Goal: Task Accomplishment & Management: Manage account settings

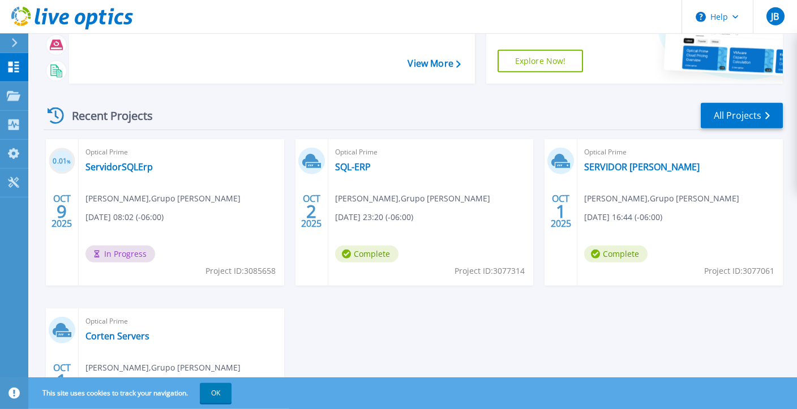
scroll to position [119, 0]
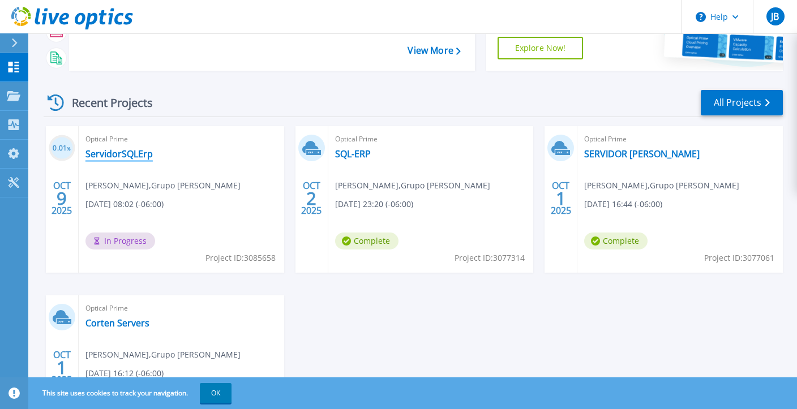
click at [129, 152] on link "ServidorSQLErp" at bounding box center [118, 153] width 67 height 11
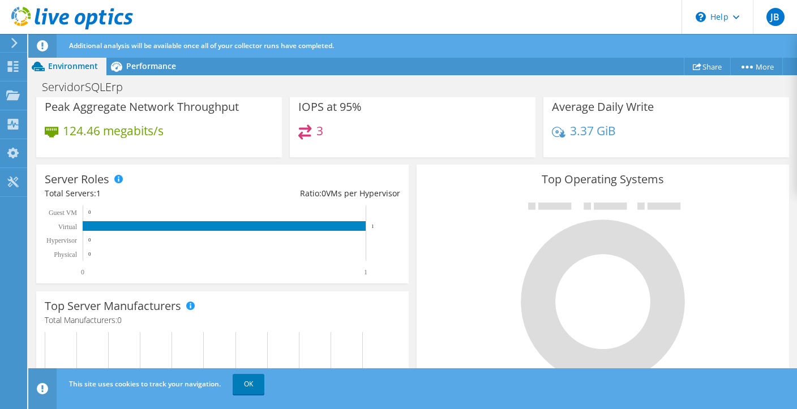
scroll to position [219, 0]
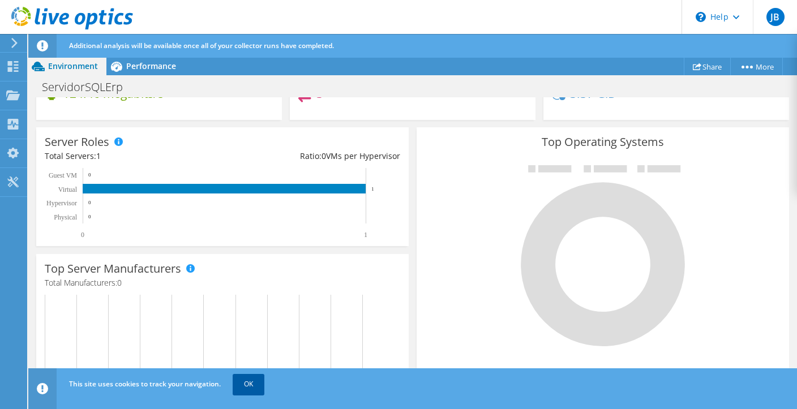
click at [247, 386] on link "OK" at bounding box center [249, 384] width 32 height 20
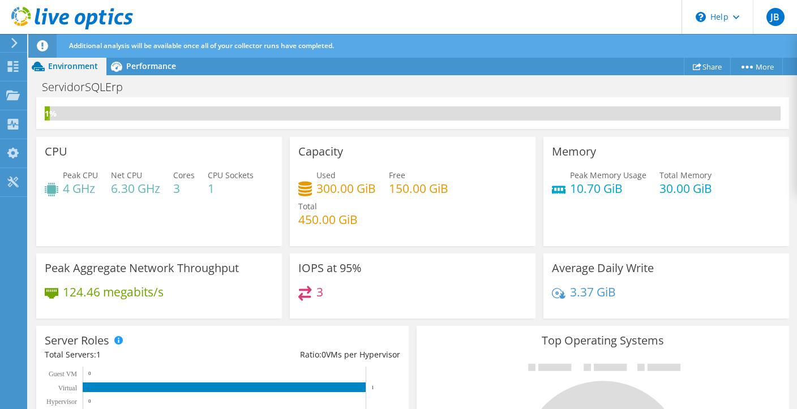
scroll to position [0, 0]
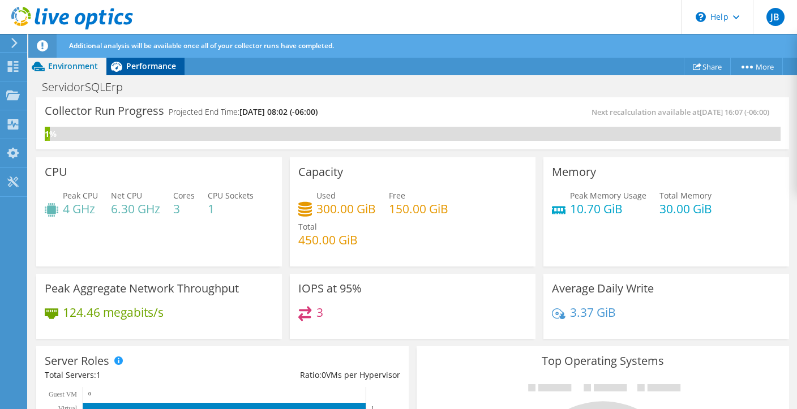
click at [162, 66] on span "Performance" at bounding box center [151, 66] width 50 height 11
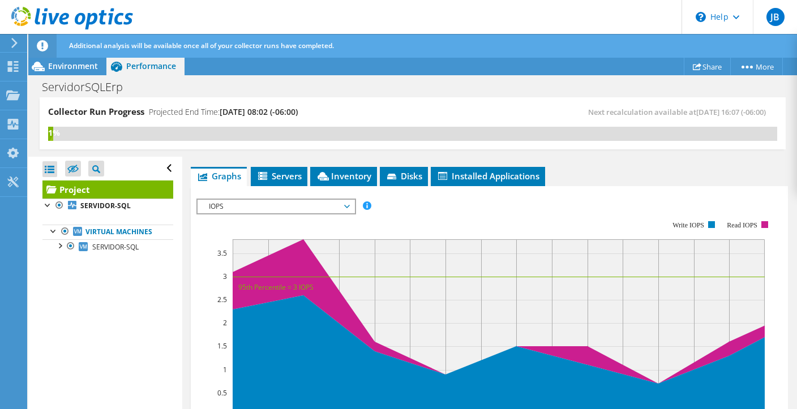
scroll to position [274, 0]
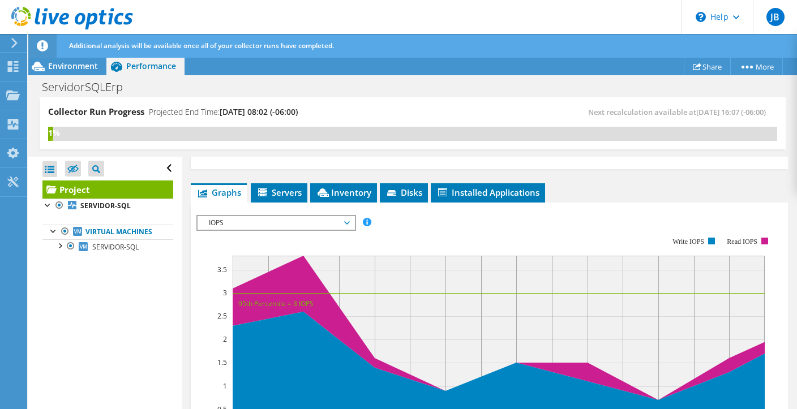
click at [346, 216] on span "IOPS" at bounding box center [275, 223] width 145 height 14
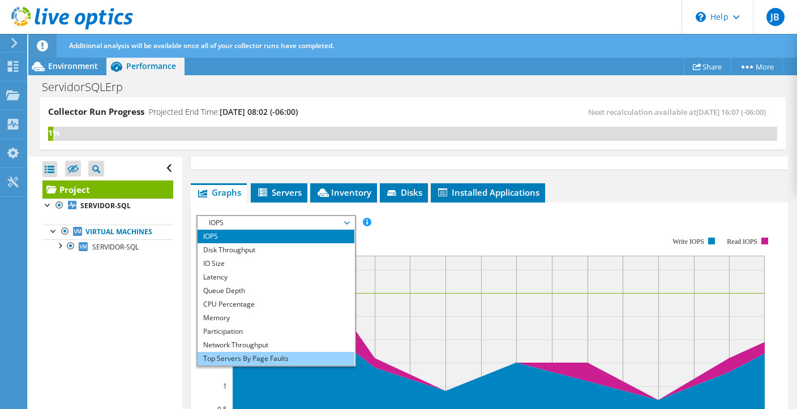
click at [276, 357] on li "Top Servers By Page Faults" at bounding box center [276, 359] width 157 height 14
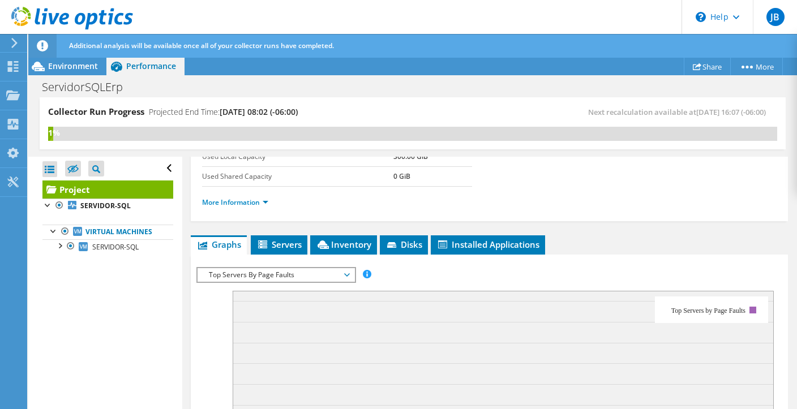
scroll to position [219, 0]
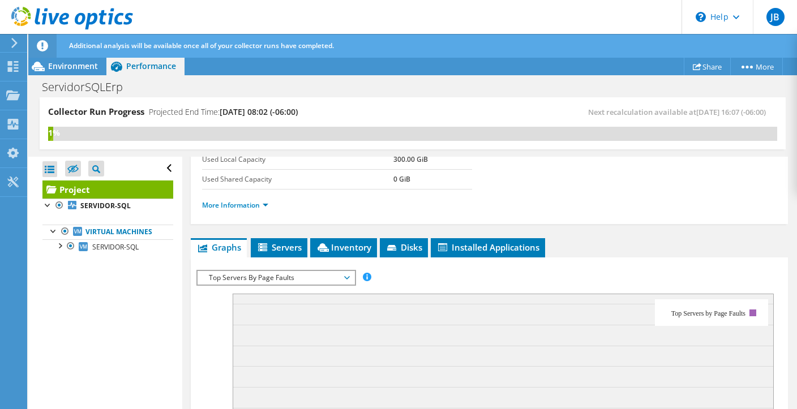
click at [278, 276] on span "Top Servers By Page Faults" at bounding box center [275, 278] width 145 height 14
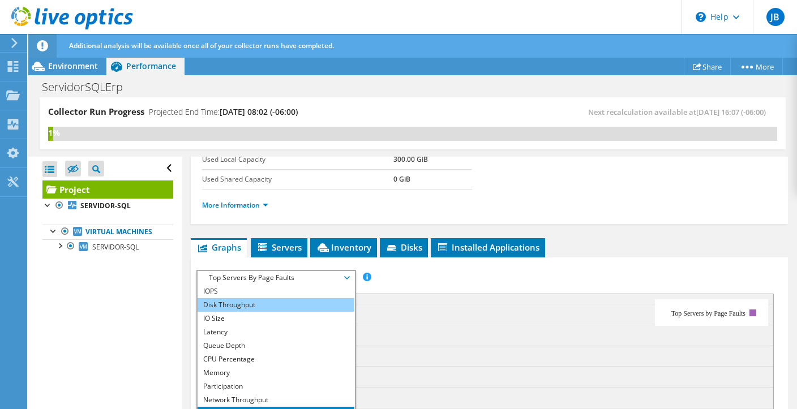
click at [251, 303] on li "Disk Throughput" at bounding box center [276, 305] width 157 height 14
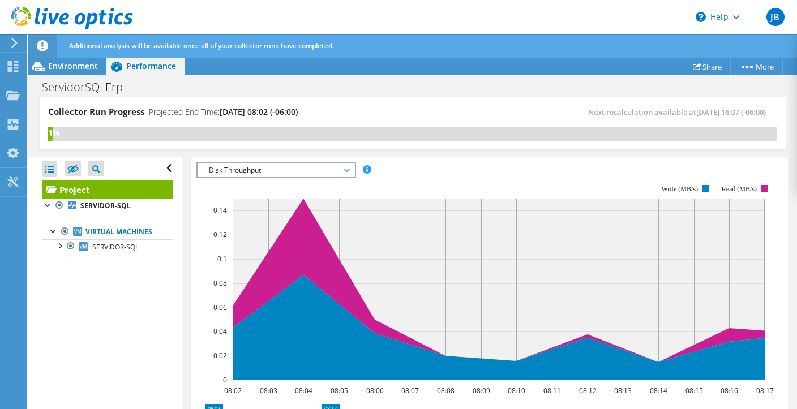
scroll to position [328, 0]
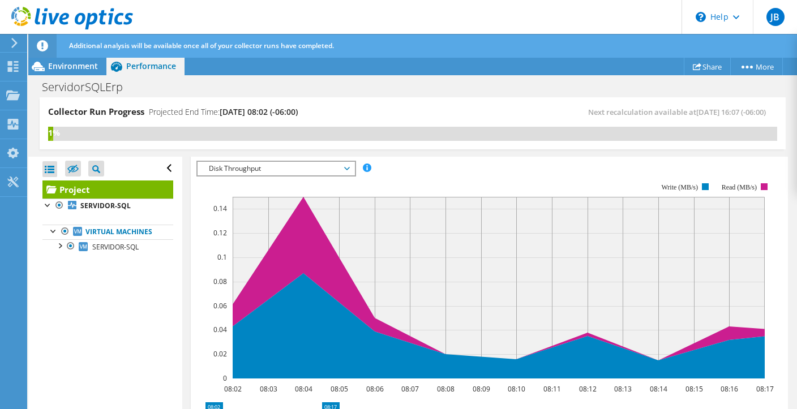
click at [334, 163] on span "Disk Throughput" at bounding box center [275, 169] width 145 height 14
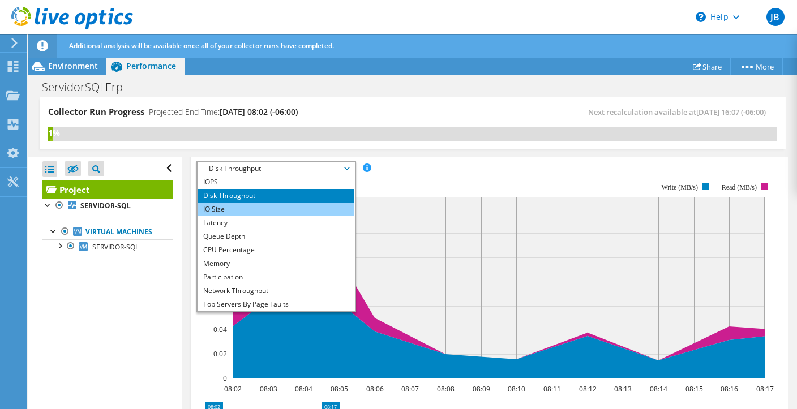
click at [259, 203] on li "IO Size" at bounding box center [276, 210] width 157 height 14
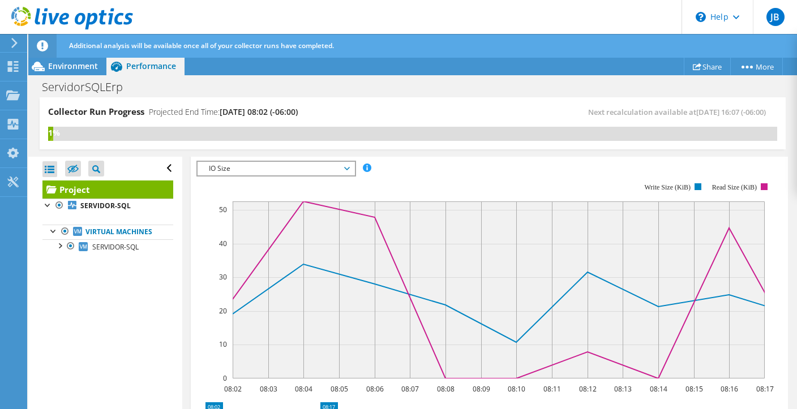
click at [329, 167] on span "IO Size" at bounding box center [275, 169] width 145 height 14
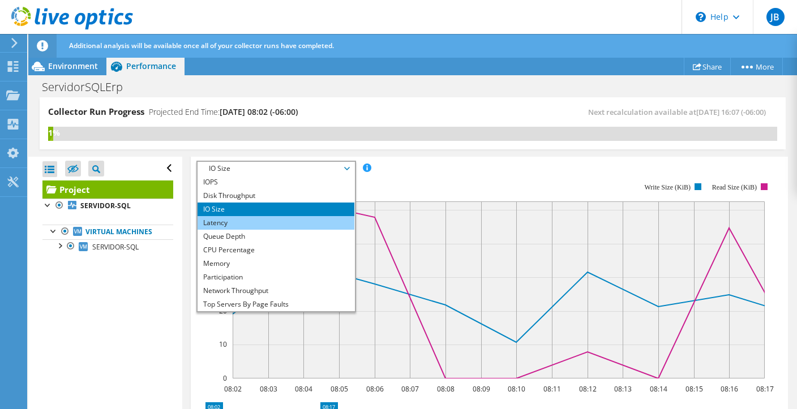
click at [261, 218] on li "Latency" at bounding box center [276, 223] width 157 height 14
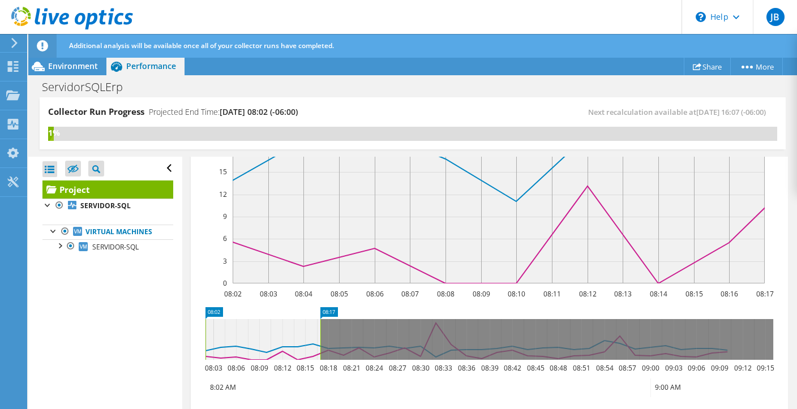
scroll to position [438, 0]
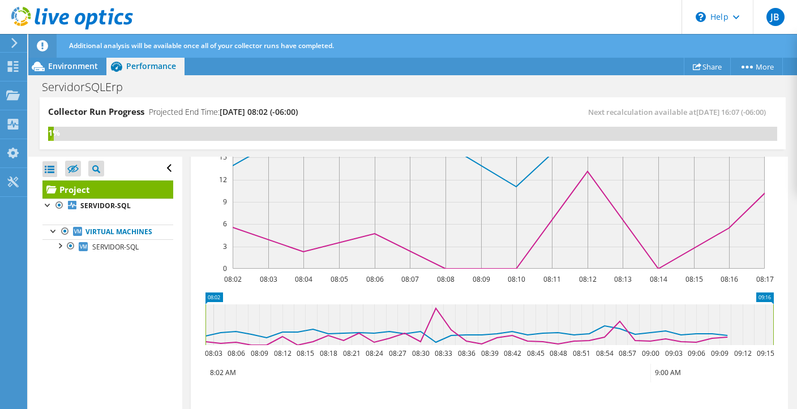
drag, startPoint x: 321, startPoint y: 309, endPoint x: 778, endPoint y: 307, distance: 456.2
click at [778, 307] on icon "08:02 09:16 08:03 08:06 08:09 08:12 08:15 08:18 08:21 08:24 08:27 08:30 08:33 0…" at bounding box center [489, 338] width 586 height 91
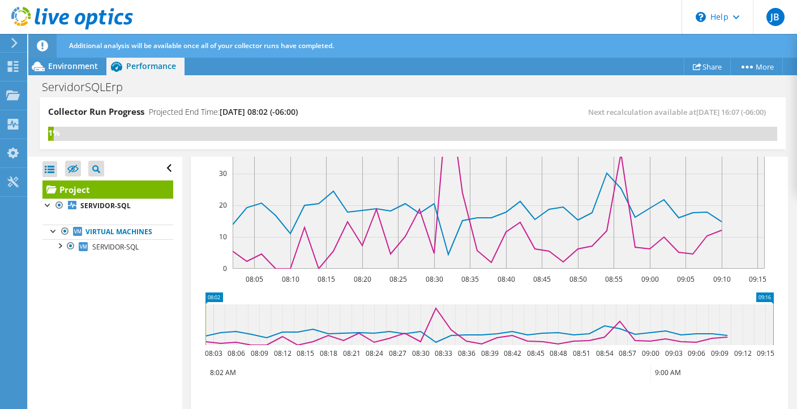
scroll to position [328, 0]
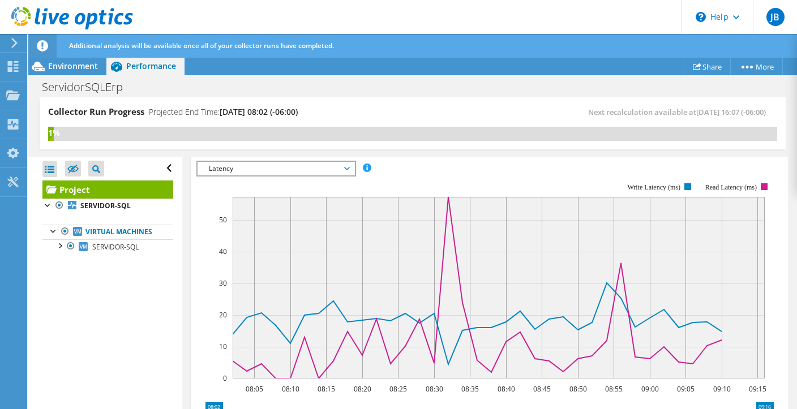
click at [449, 169] on rect at bounding box center [484, 281] width 577 height 226
click at [491, 104] on div "Collector Run Progress Projected End Time: 10/16/2025, 08:02 (-06:00) Next reca…" at bounding box center [413, 123] width 746 height 52
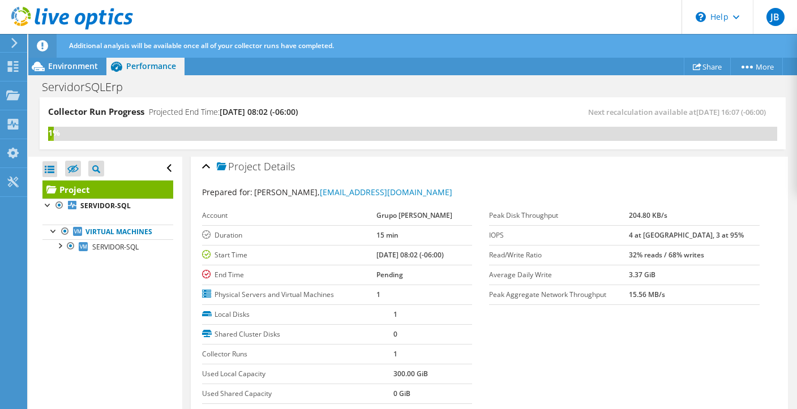
scroll to position [0, 0]
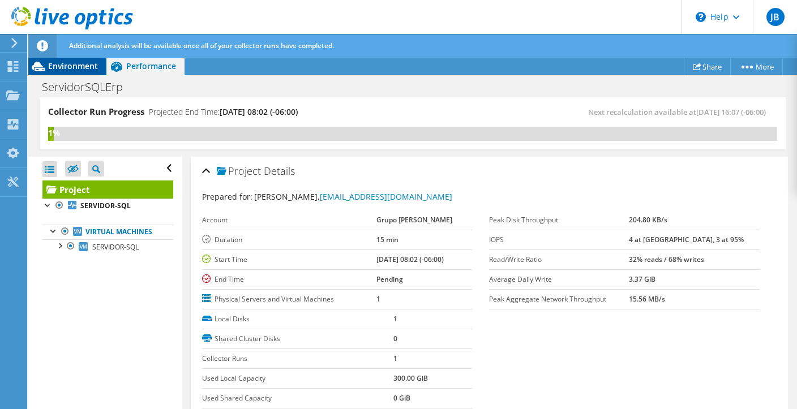
click at [55, 65] on span "Environment" at bounding box center [73, 66] width 50 height 11
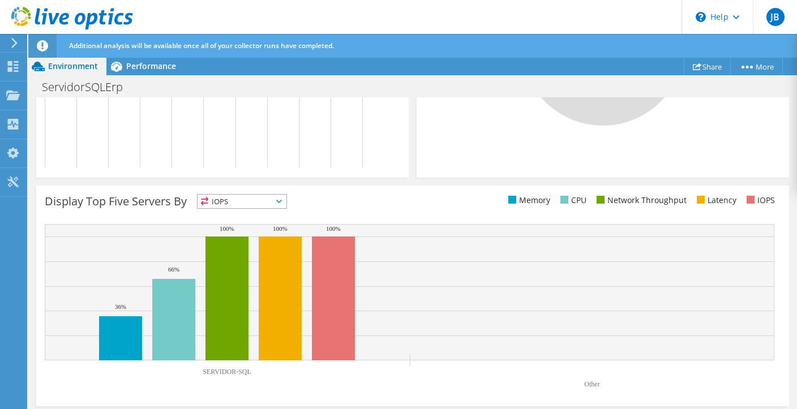
scroll to position [443, 0]
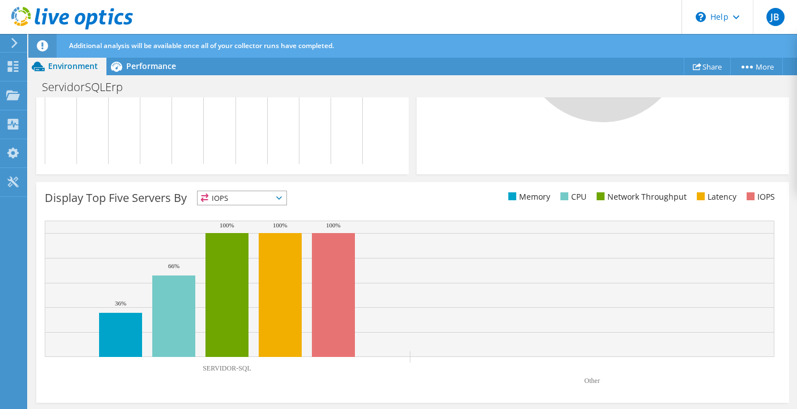
click at [395, 370] on rect at bounding box center [410, 306] width 730 height 170
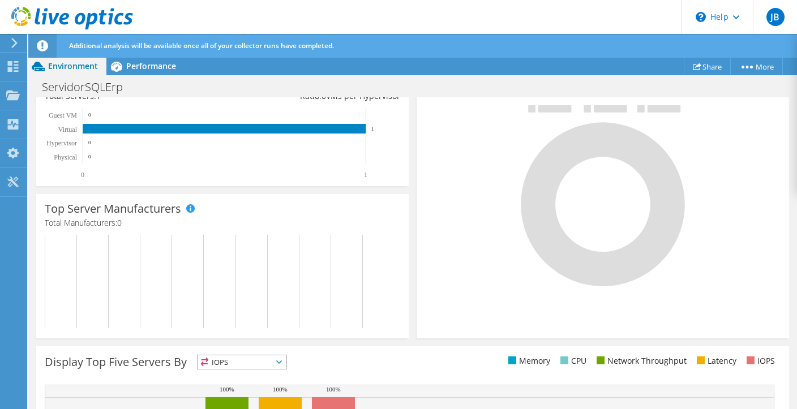
scroll to position [115, 0]
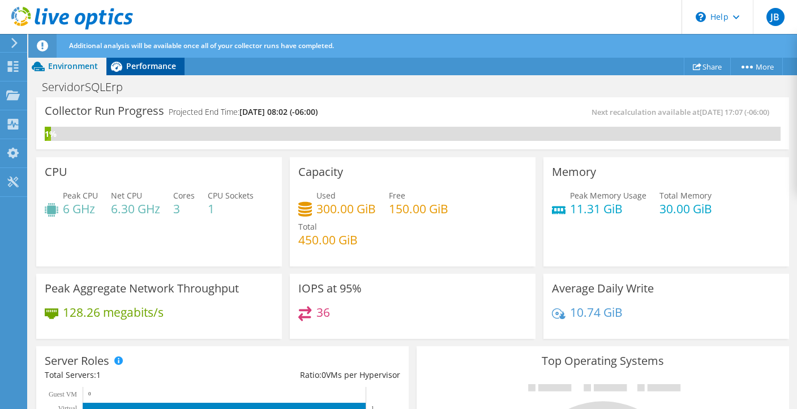
click at [148, 60] on div "Performance" at bounding box center [145, 66] width 78 height 18
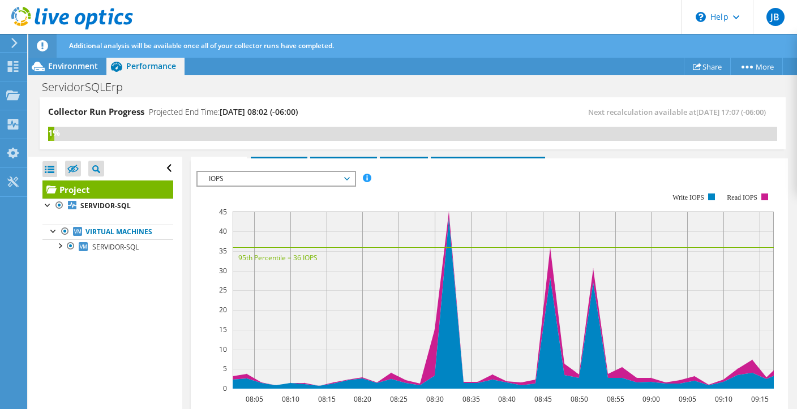
scroll to position [328, 0]
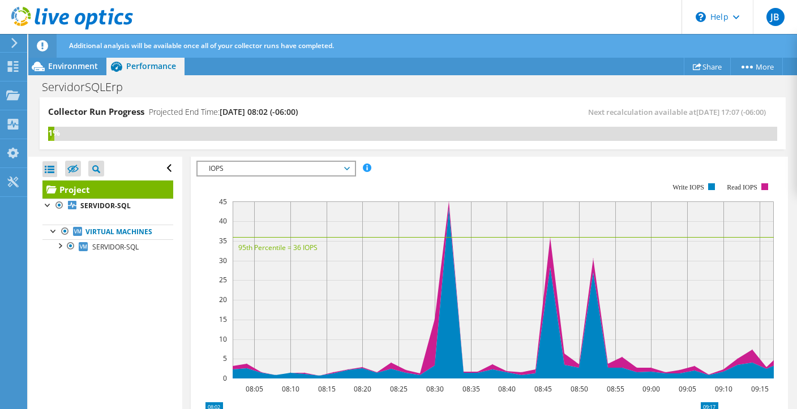
click at [345, 164] on span "IOPS" at bounding box center [275, 169] width 145 height 14
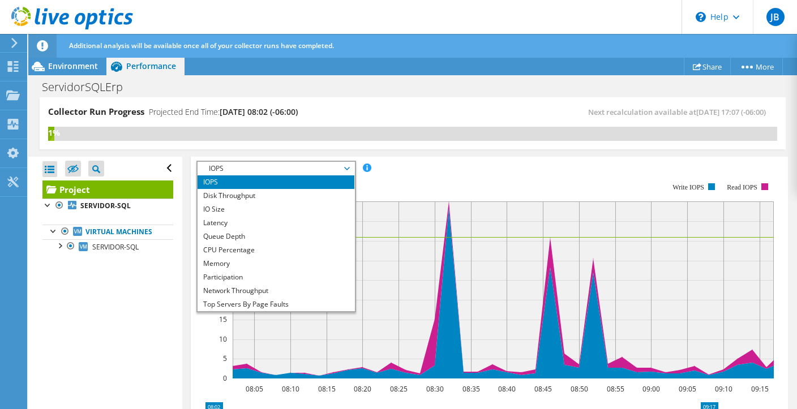
click at [428, 154] on div "Collector Run Progress Projected End Time: 10/16/2025, 08:02 (-06:00) Next reca…" at bounding box center [412, 128] width 769 height 63
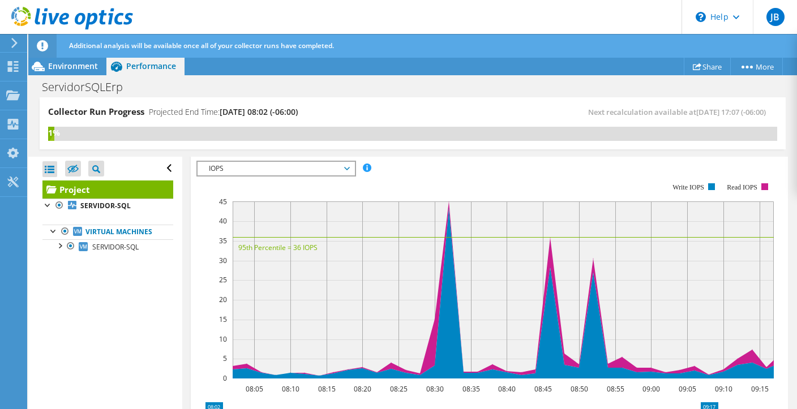
click at [349, 167] on icon at bounding box center [347, 168] width 6 height 3
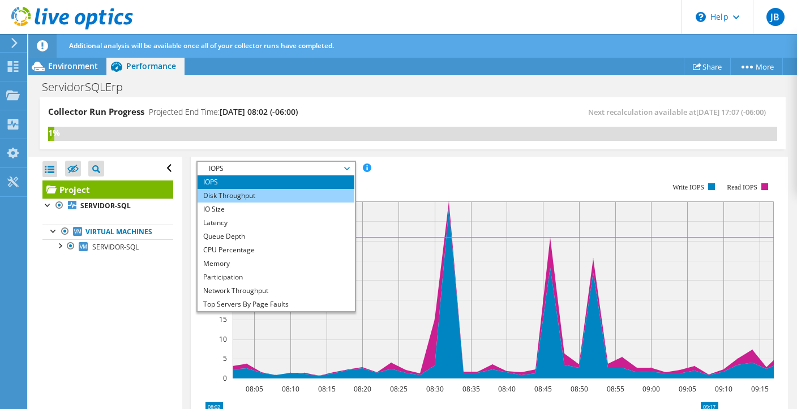
click at [309, 194] on li "Disk Throughput" at bounding box center [276, 196] width 157 height 14
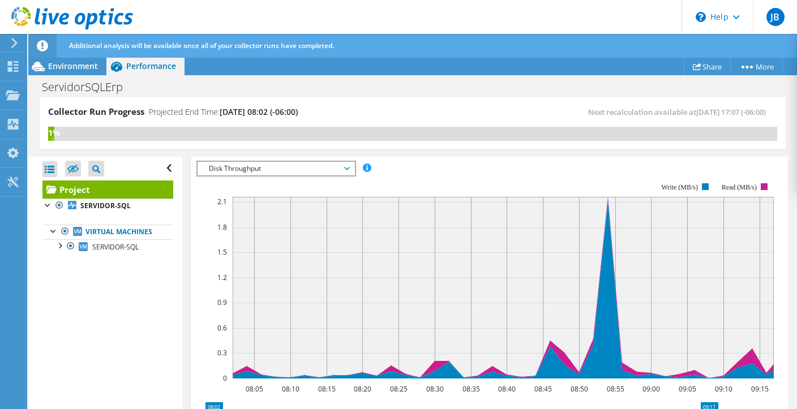
click at [348, 167] on icon at bounding box center [347, 168] width 6 height 3
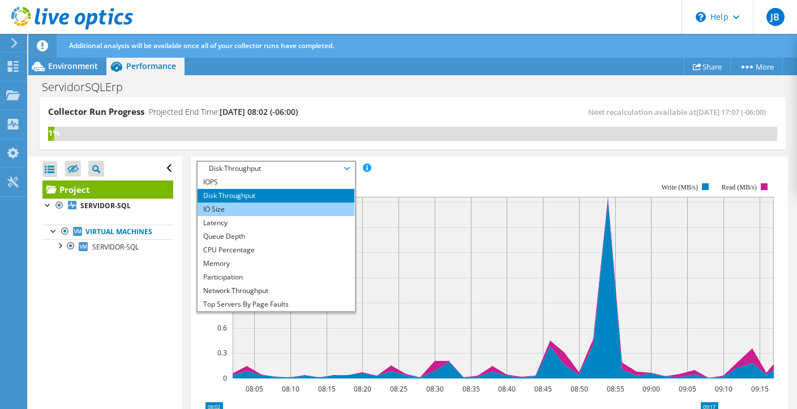
click at [312, 207] on li "IO Size" at bounding box center [276, 210] width 157 height 14
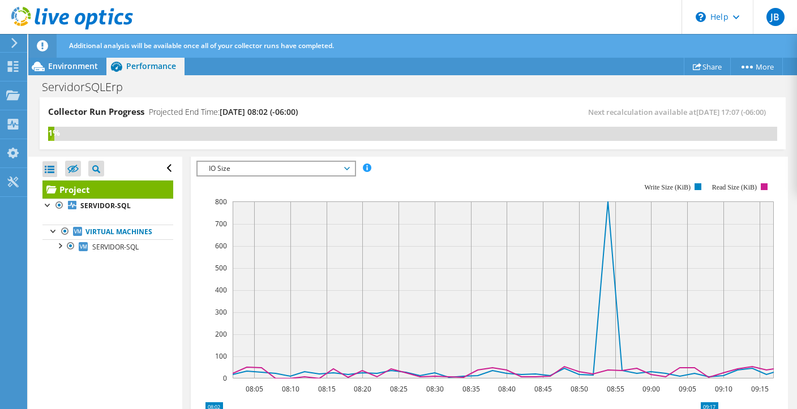
click at [349, 165] on span "IO Size" at bounding box center [276, 169] width 157 height 14
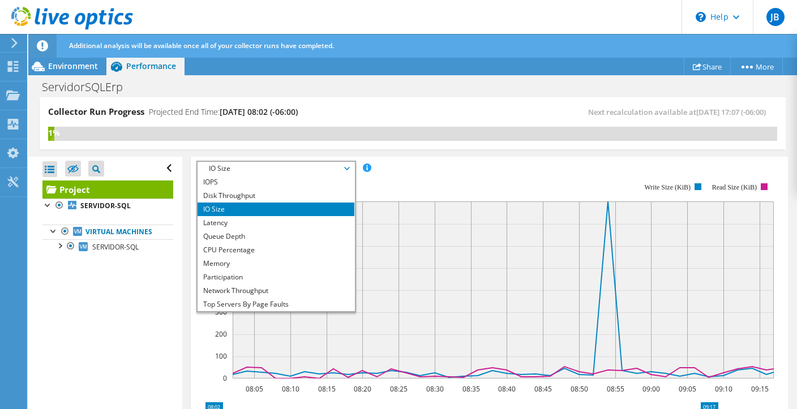
click at [349, 165] on span "IO Size" at bounding box center [276, 169] width 157 height 14
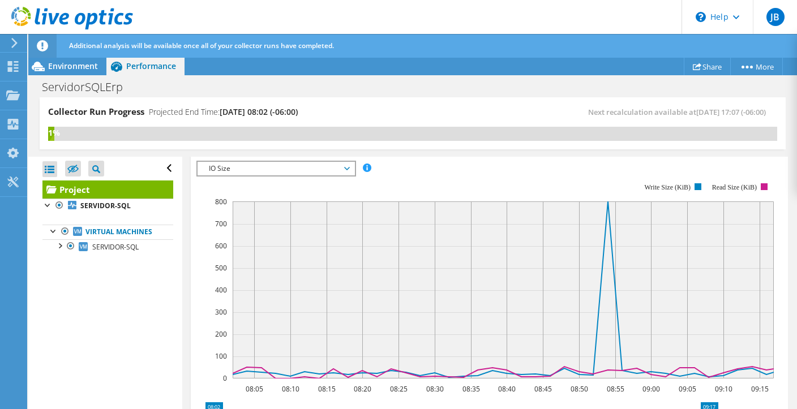
click at [346, 165] on span "IO Size" at bounding box center [275, 169] width 145 height 14
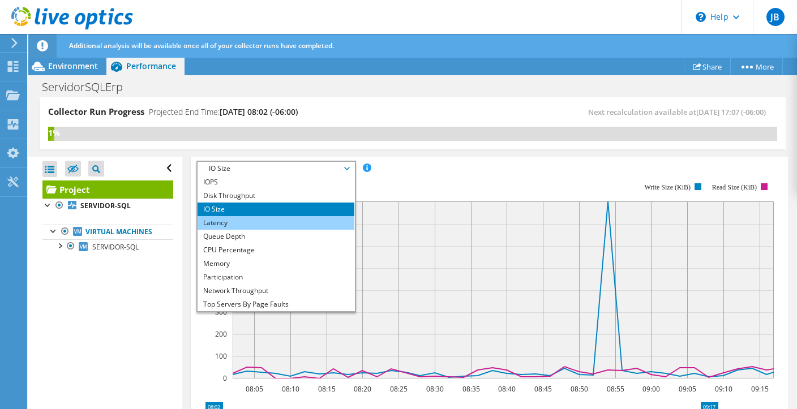
click at [276, 218] on li "Latency" at bounding box center [276, 223] width 157 height 14
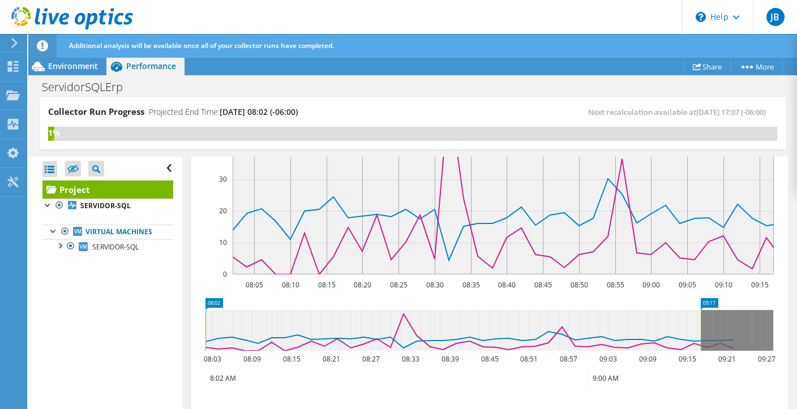
scroll to position [438, 0]
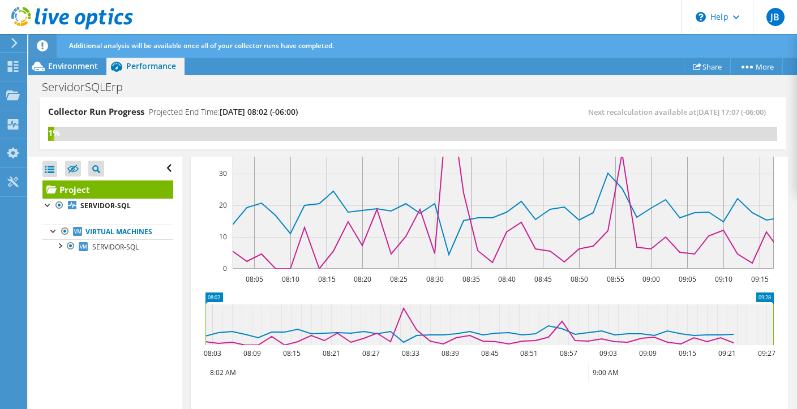
drag, startPoint x: 702, startPoint y: 320, endPoint x: 778, endPoint y: 318, distance: 75.9
click at [778, 318] on icon "08:02 09:28 08:03 08:09 08:15 08:21 08:27 08:33 08:39 08:45 08:51 08:57 09:03 0…" at bounding box center [489, 338] width 586 height 91
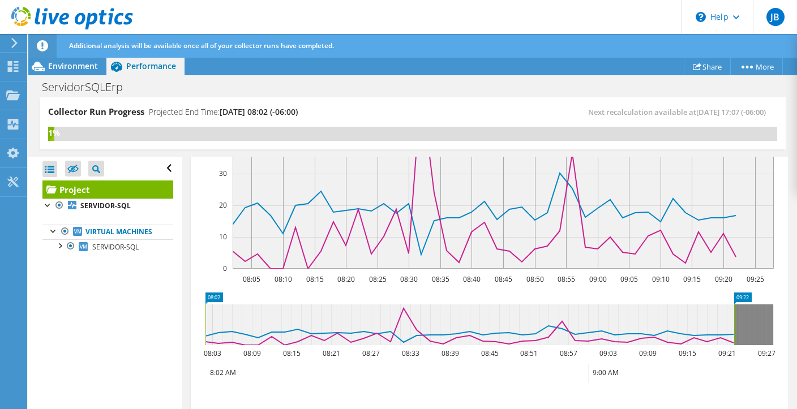
drag, startPoint x: 773, startPoint y: 324, endPoint x: 734, endPoint y: 324, distance: 39.1
click at [734, 324] on rect at bounding box center [734, 325] width 5 height 41
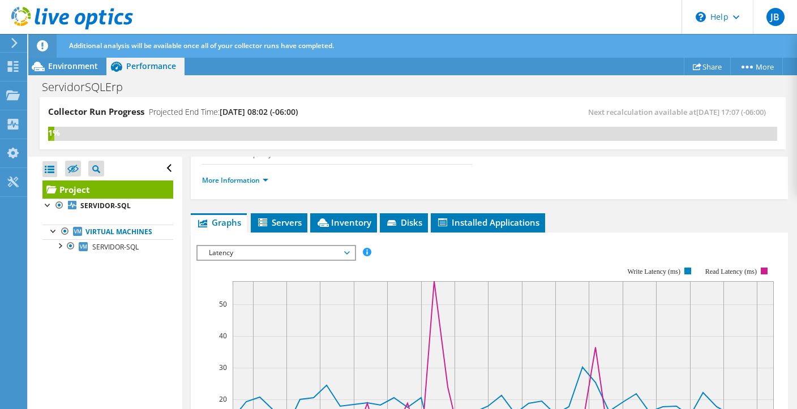
scroll to position [219, 0]
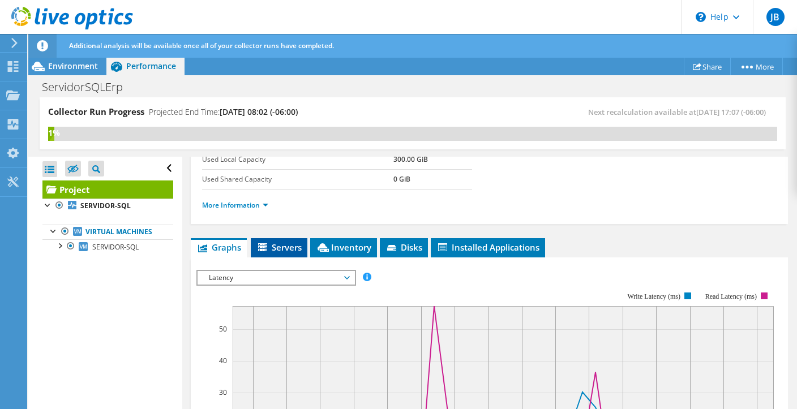
click at [293, 243] on span "Servers" at bounding box center [278, 247] width 45 height 11
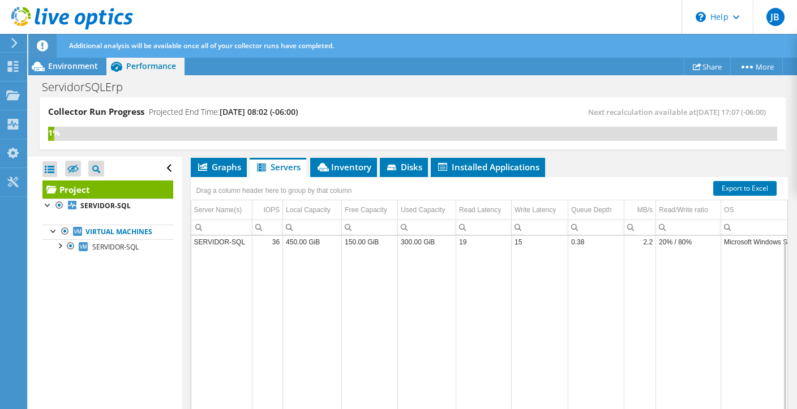
scroll to position [238, 0]
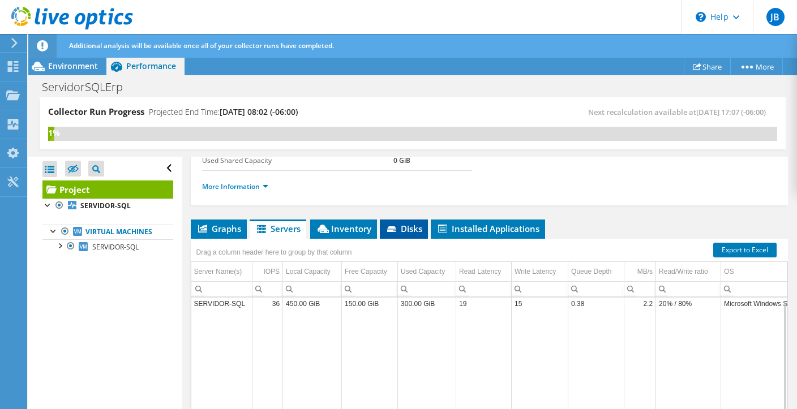
click at [404, 226] on span "Disks" at bounding box center [403, 228] width 37 height 11
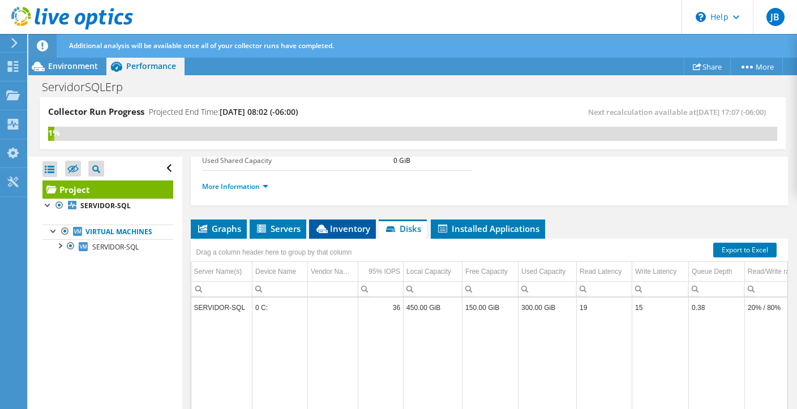
click at [358, 226] on span "Inventory" at bounding box center [342, 228] width 55 height 11
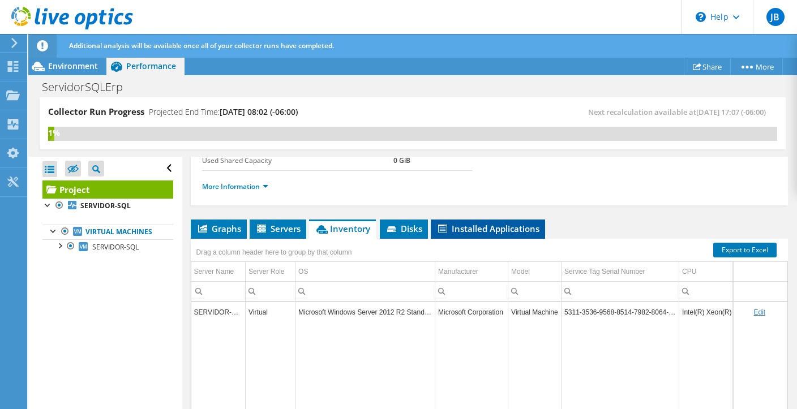
click at [473, 223] on span "Installed Applications" at bounding box center [487, 228] width 103 height 11
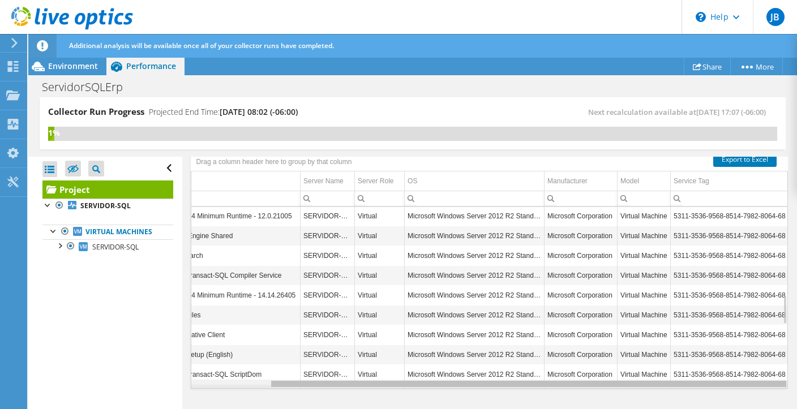
scroll to position [0, 0]
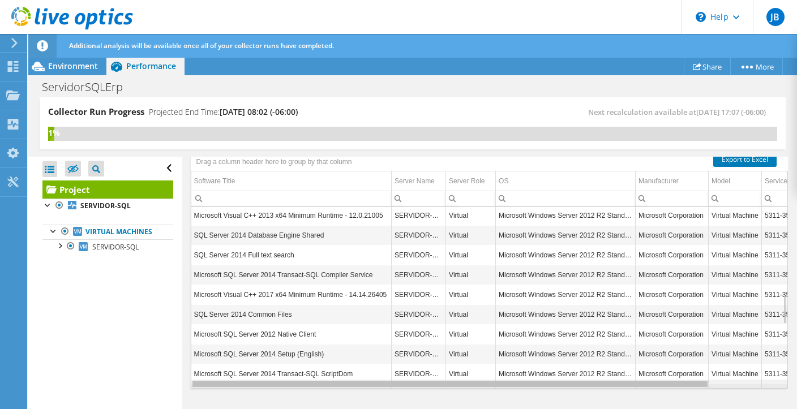
drag, startPoint x: 445, startPoint y: 380, endPoint x: 446, endPoint y: 374, distance: 6.3
click at [447, 375] on body "JB End User Jorge Barahona jbarahona@grupoguerrero.com.sv Grupo Guerrero My Pro…" at bounding box center [398, 204] width 797 height 409
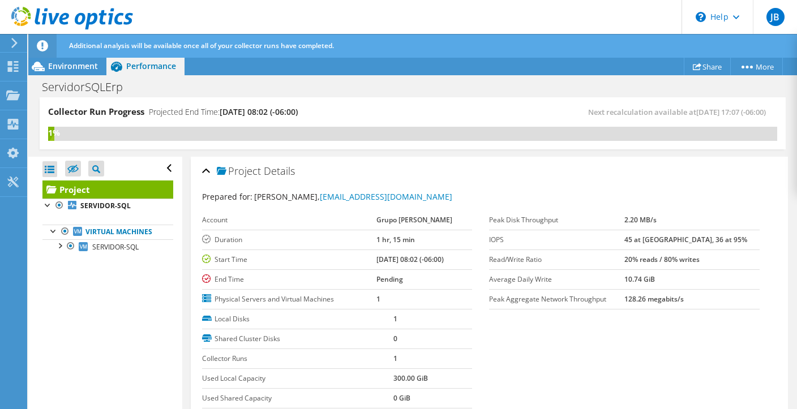
click at [206, 170] on div "Project Details" at bounding box center [489, 172] width 574 height 24
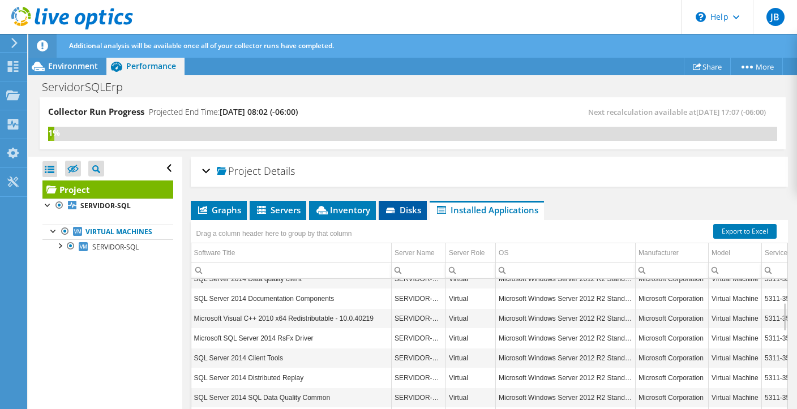
click at [402, 209] on span "Disks" at bounding box center [402, 209] width 37 height 11
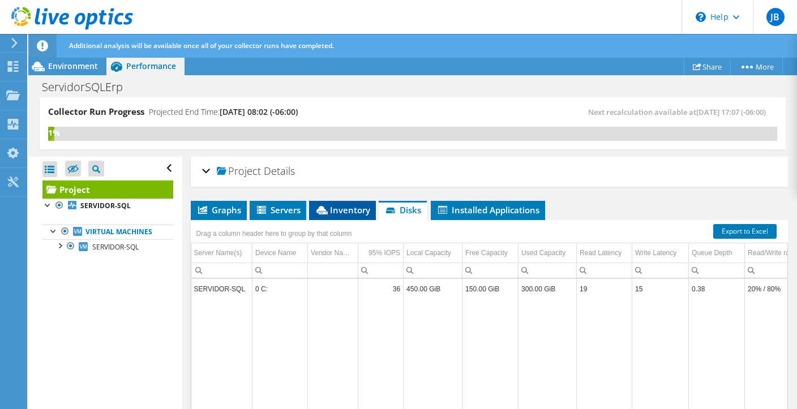
click at [341, 209] on span "Inventory" at bounding box center [342, 209] width 55 height 11
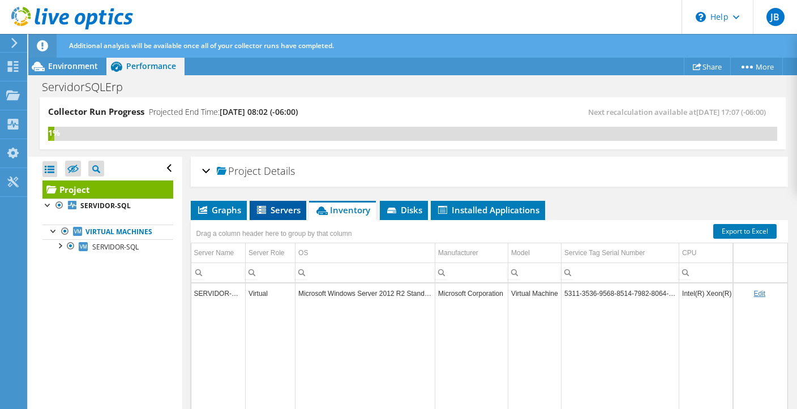
click at [287, 208] on span "Servers" at bounding box center [277, 209] width 45 height 11
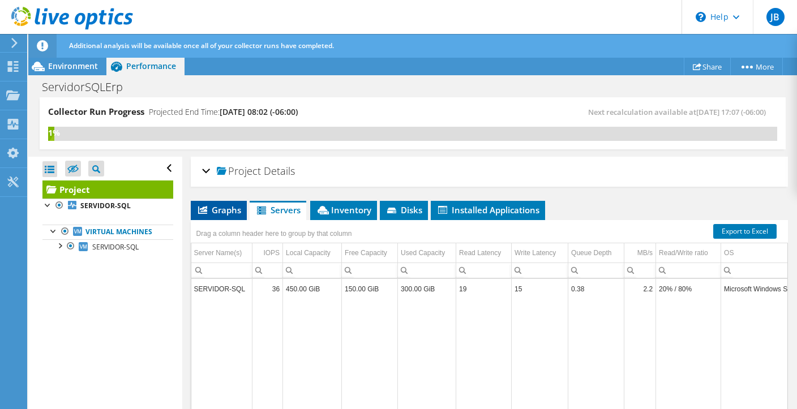
click at [225, 209] on span "Graphs" at bounding box center [218, 209] width 45 height 11
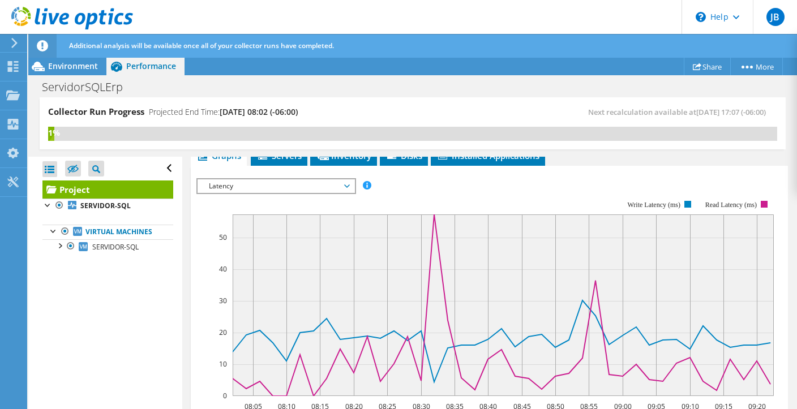
click at [350, 189] on span "Latency" at bounding box center [276, 186] width 157 height 14
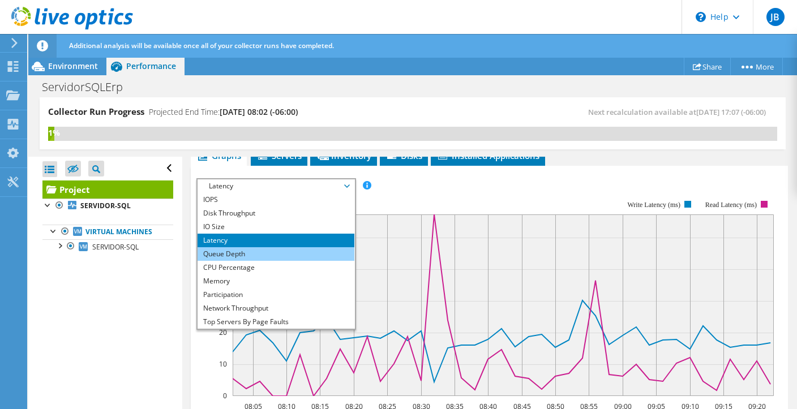
click at [254, 249] on li "Queue Depth" at bounding box center [276, 254] width 157 height 14
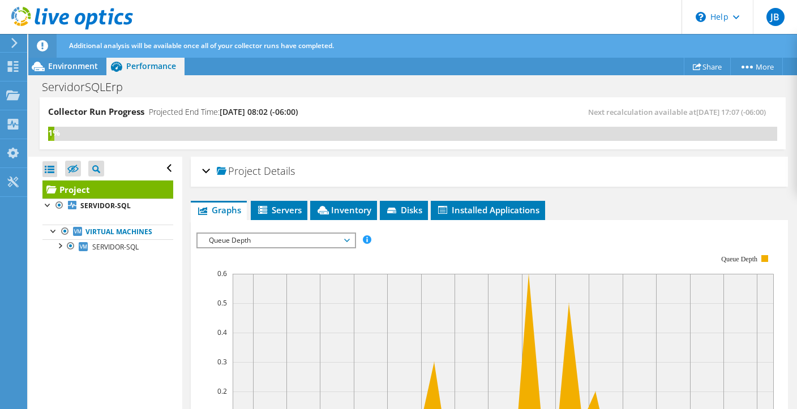
click at [334, 239] on span "Queue Depth" at bounding box center [275, 241] width 145 height 14
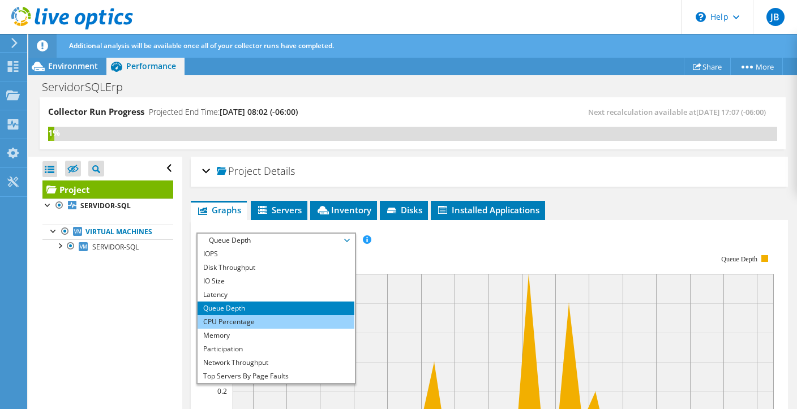
click at [288, 322] on li "CPU Percentage" at bounding box center [276, 322] width 157 height 14
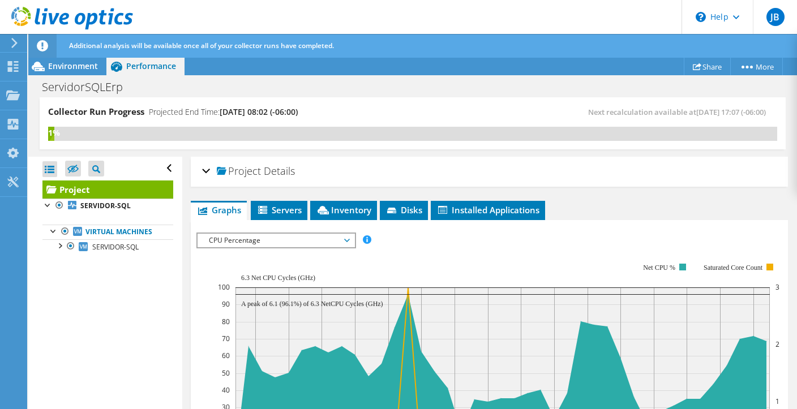
click at [261, 234] on span "CPU Percentage" at bounding box center [275, 241] width 145 height 14
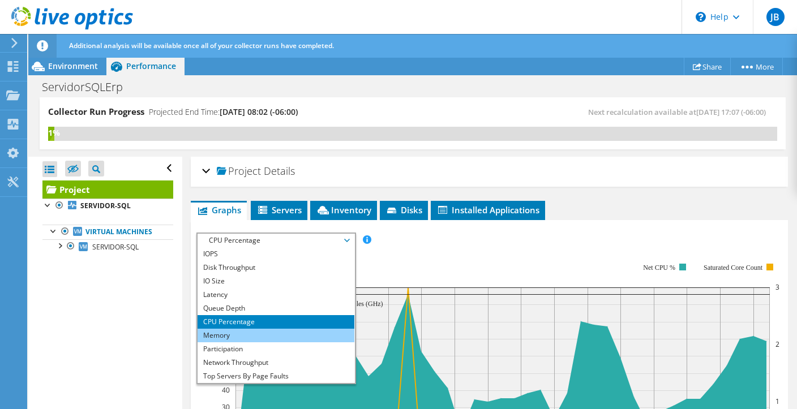
click at [263, 334] on li "Memory" at bounding box center [276, 336] width 157 height 14
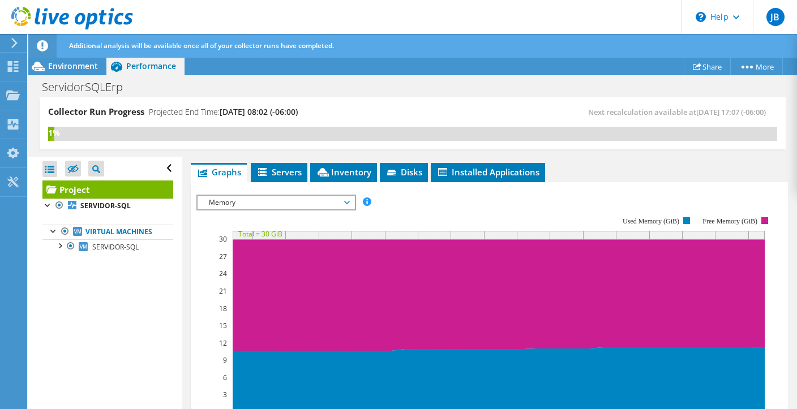
scroll to position [54, 0]
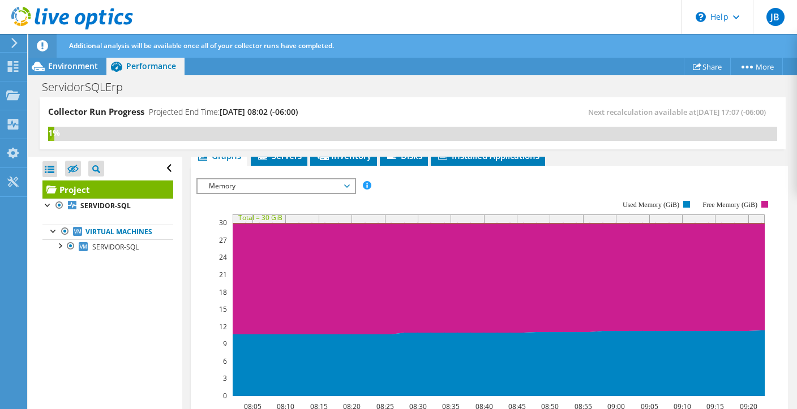
click at [285, 181] on span "Memory" at bounding box center [275, 186] width 145 height 14
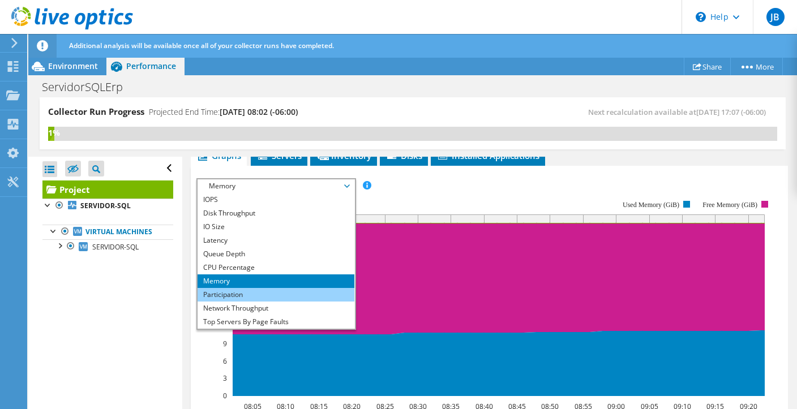
click at [233, 295] on li "Participation" at bounding box center [276, 295] width 157 height 14
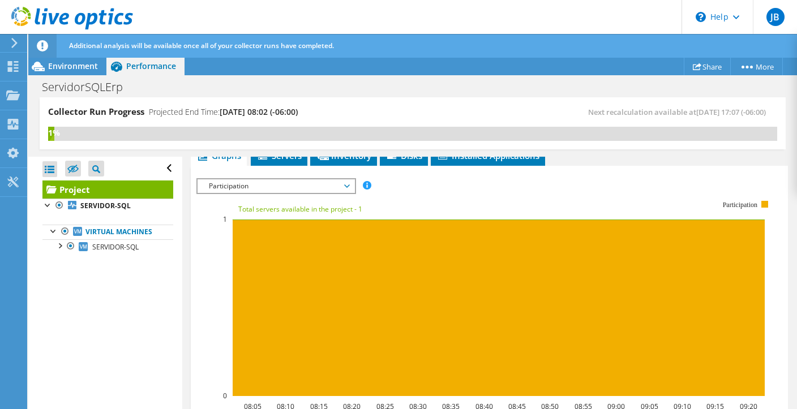
click at [289, 185] on span "Participation" at bounding box center [275, 186] width 145 height 14
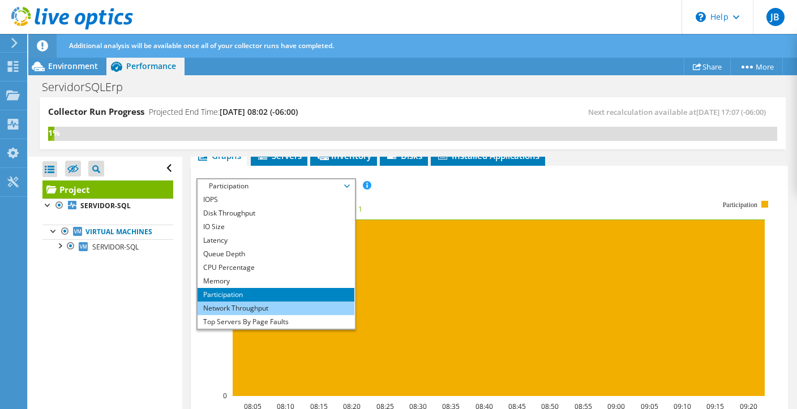
click at [242, 307] on li "Network Throughput" at bounding box center [276, 309] width 157 height 14
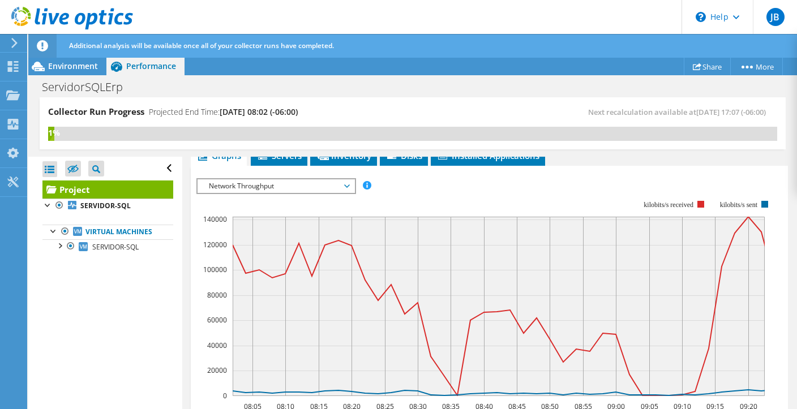
click at [276, 186] on span "Network Throughput" at bounding box center [275, 186] width 145 height 14
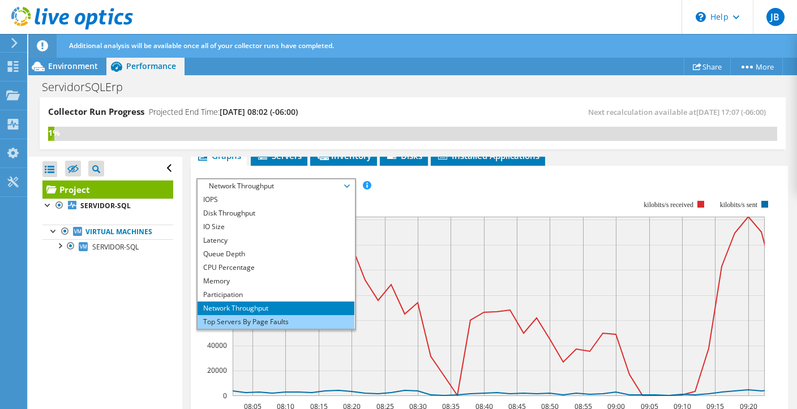
click at [222, 320] on li "Top Servers By Page Faults" at bounding box center [276, 322] width 157 height 14
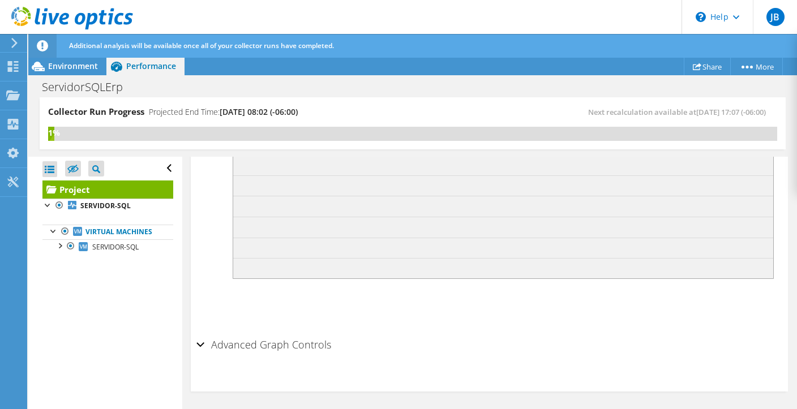
scroll to position [31, 0]
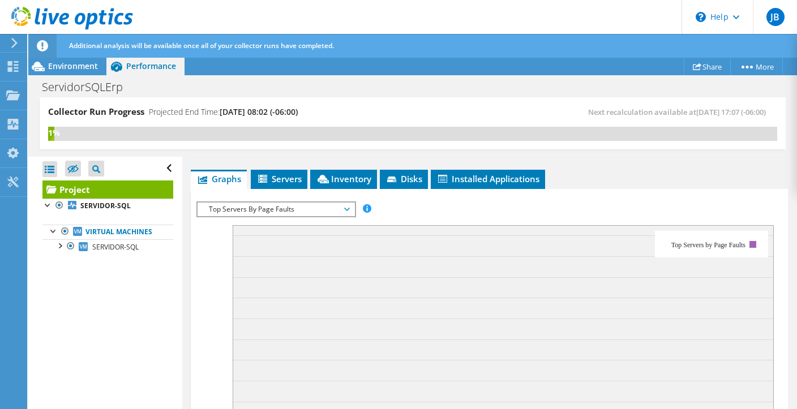
click at [345, 205] on span "Top Servers By Page Faults" at bounding box center [275, 210] width 145 height 14
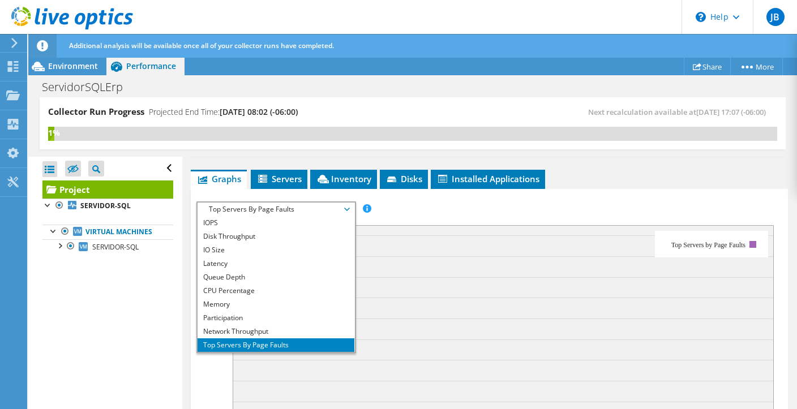
scroll to position [0, 0]
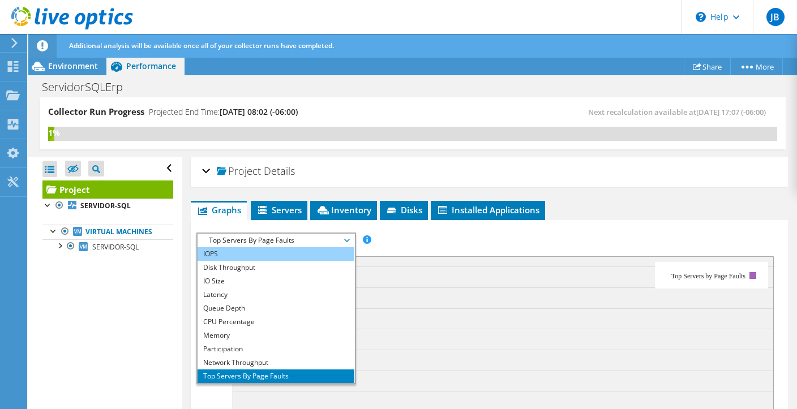
click at [261, 258] on li "IOPS" at bounding box center [276, 254] width 157 height 14
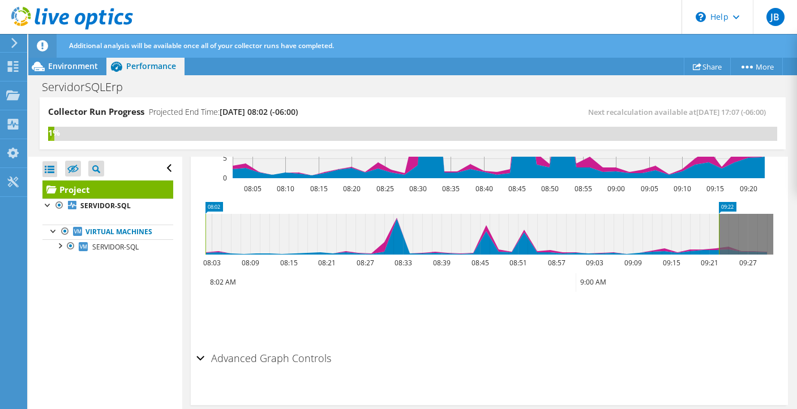
scroll to position [286, 0]
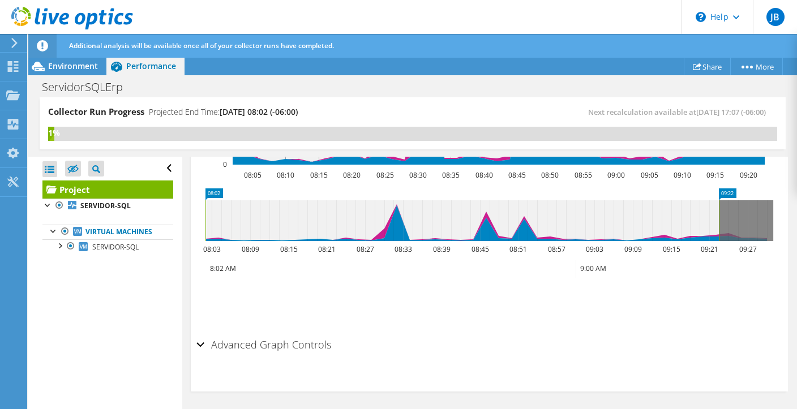
click at [289, 346] on h2 "Advanced Graph Controls" at bounding box center [263, 344] width 135 height 23
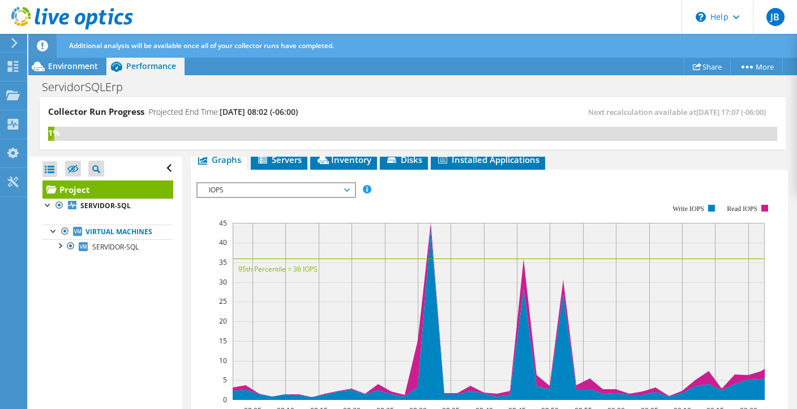
scroll to position [0, 0]
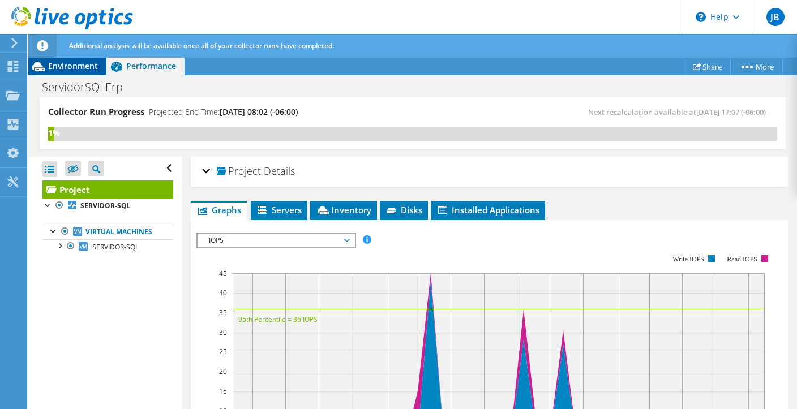
click at [72, 58] on div "Environment" at bounding box center [67, 66] width 78 height 18
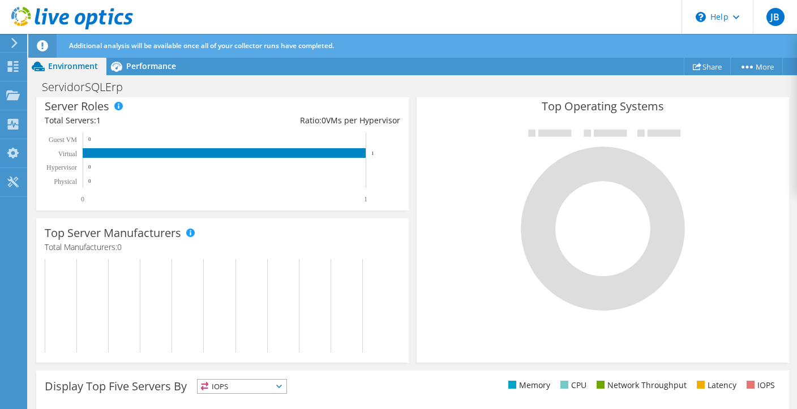
scroll to position [224, 0]
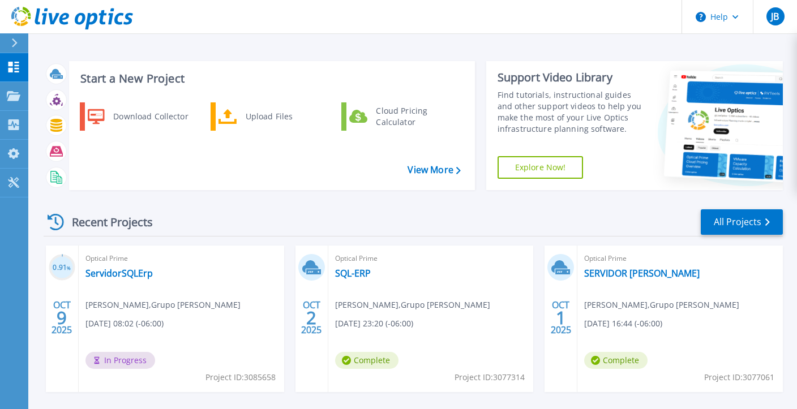
click at [195, 219] on div "Recent Projects All Projects" at bounding box center [413, 222] width 739 height 28
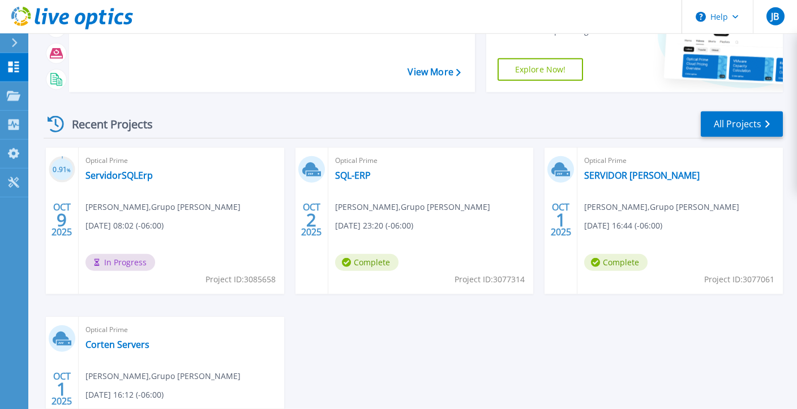
scroll to position [119, 0]
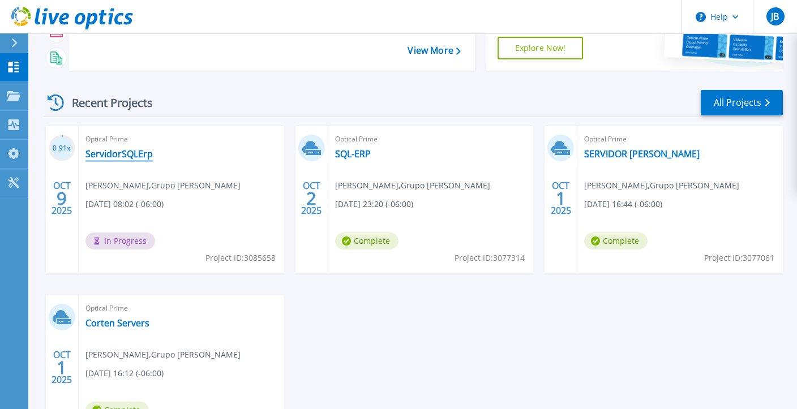
click at [111, 152] on link "ServidorSQLErp" at bounding box center [118, 153] width 67 height 11
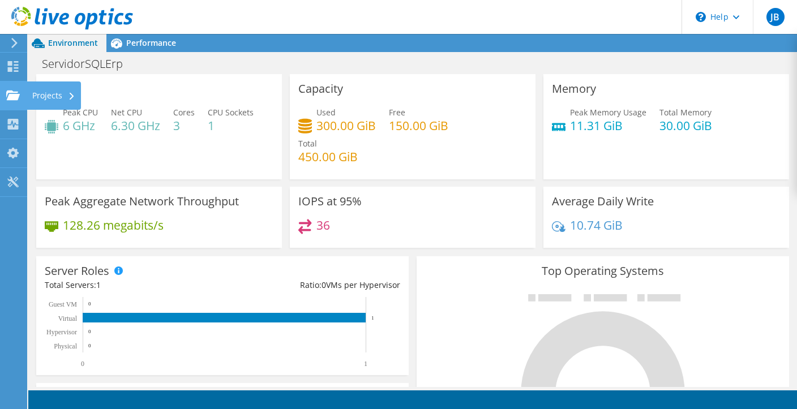
click at [10, 97] on use at bounding box center [13, 95] width 14 height 10
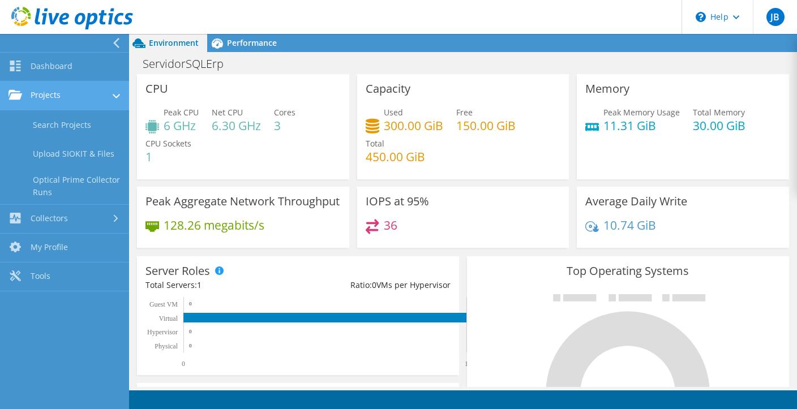
click at [72, 97] on link "Projects" at bounding box center [64, 96] width 129 height 29
click at [44, 96] on link "Projects" at bounding box center [64, 96] width 129 height 29
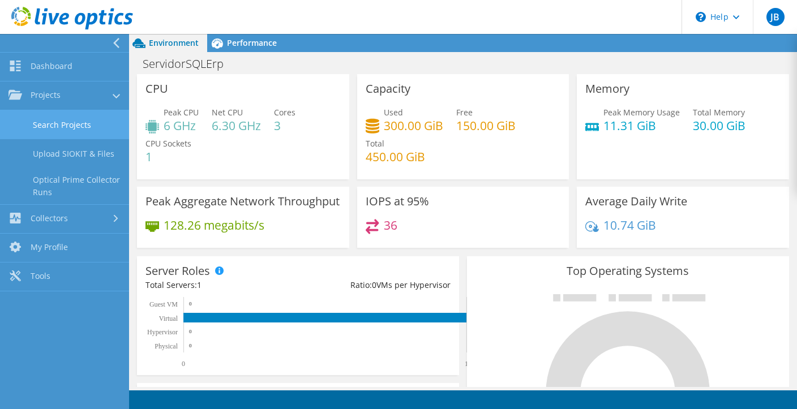
click at [61, 124] on link "Search Projects" at bounding box center [64, 124] width 129 height 29
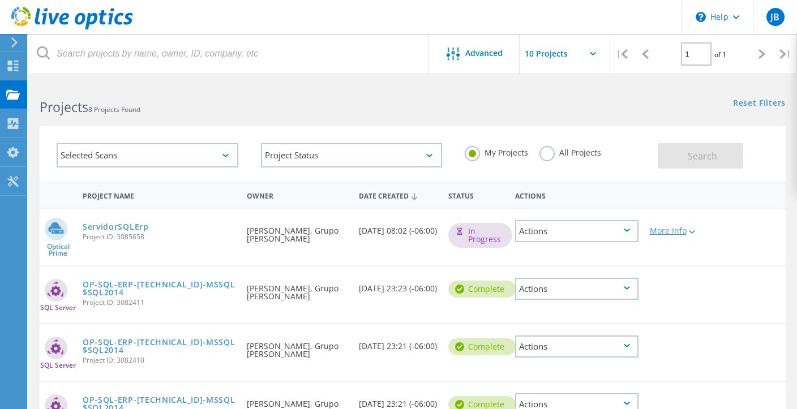
click at [693, 233] on icon at bounding box center [692, 231] width 6 height 3
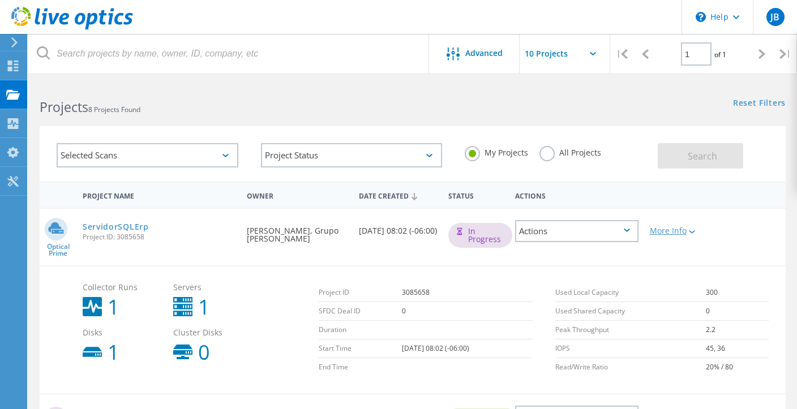
click at [693, 233] on icon at bounding box center [692, 231] width 6 height 3
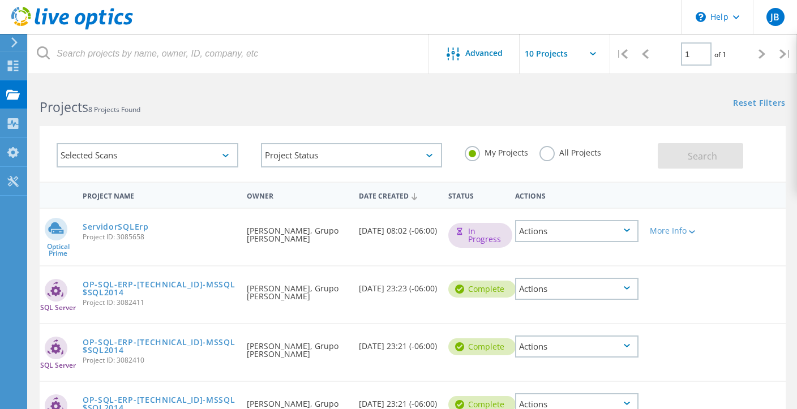
click at [608, 229] on div "Actions" at bounding box center [576, 231] width 123 height 22
click at [552, 256] on div "Delete" at bounding box center [576, 258] width 121 height 18
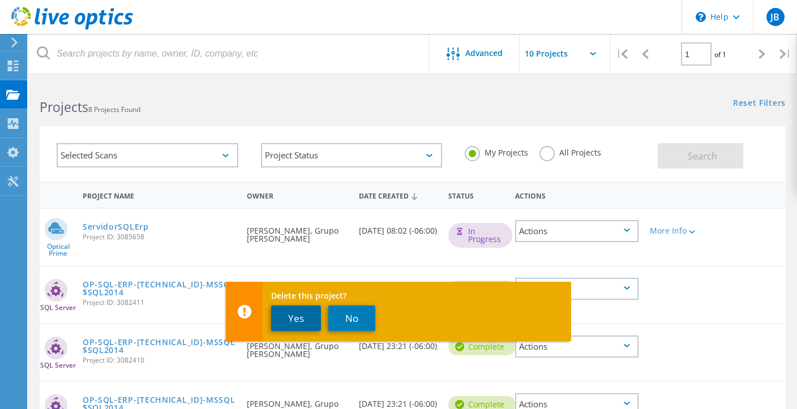
click at [303, 317] on button "Yes" at bounding box center [296, 318] width 50 height 25
